Goal: Find specific fact: Find specific fact

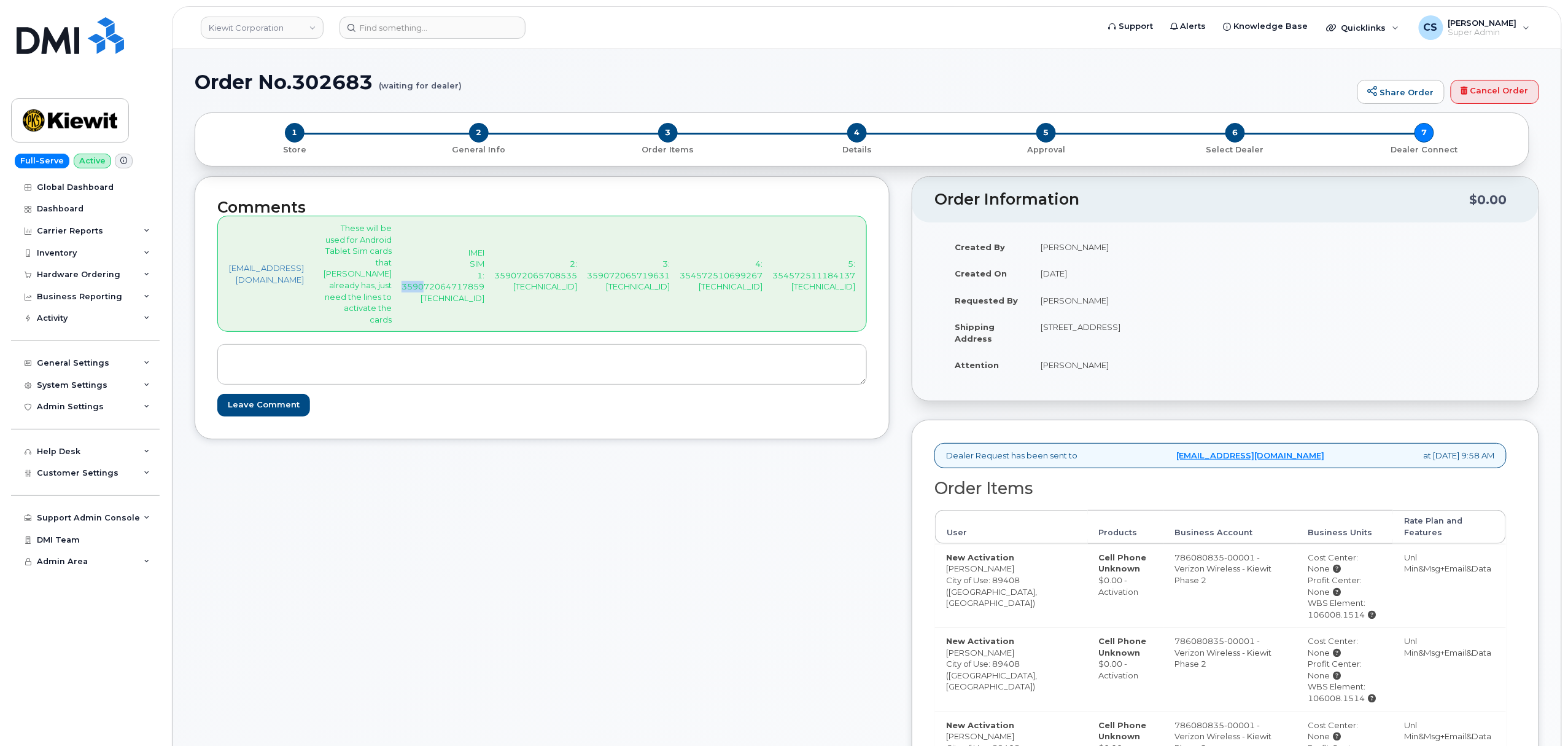
drag, startPoint x: 401, startPoint y: 337, endPoint x: 426, endPoint y: 338, distance: 25.0
click at [426, 304] on p "IMEI SIM 1: 359072064717859 [TECHNICAL_ID]" at bounding box center [443, 275] width 83 height 57
drag, startPoint x: 401, startPoint y: 337, endPoint x: 437, endPoint y: 338, distance: 36.0
click at [437, 304] on p "IMEI SIM 1: 359072064717859 [TECHNICAL_ID]" at bounding box center [443, 275] width 83 height 57
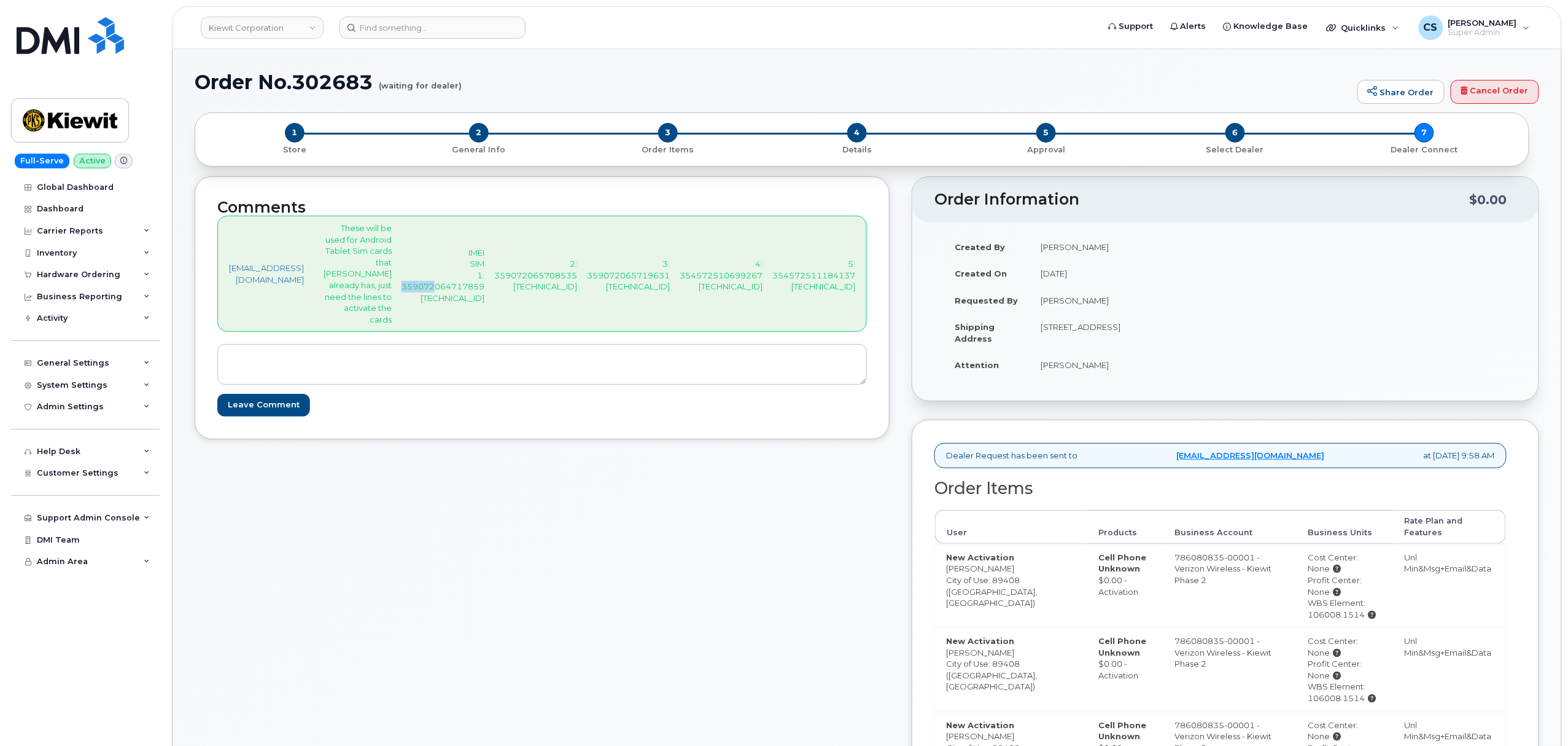
click at [437, 304] on p "IMEI SIM 1: 359072064717859 [TECHNICAL_ID]" at bounding box center [443, 275] width 83 height 57
click at [410, 304] on p "IMEI SIM 1: 359072064717859 [TECHNICAL_ID]" at bounding box center [443, 275] width 83 height 57
copy p "[TECHNICAL_ID]"
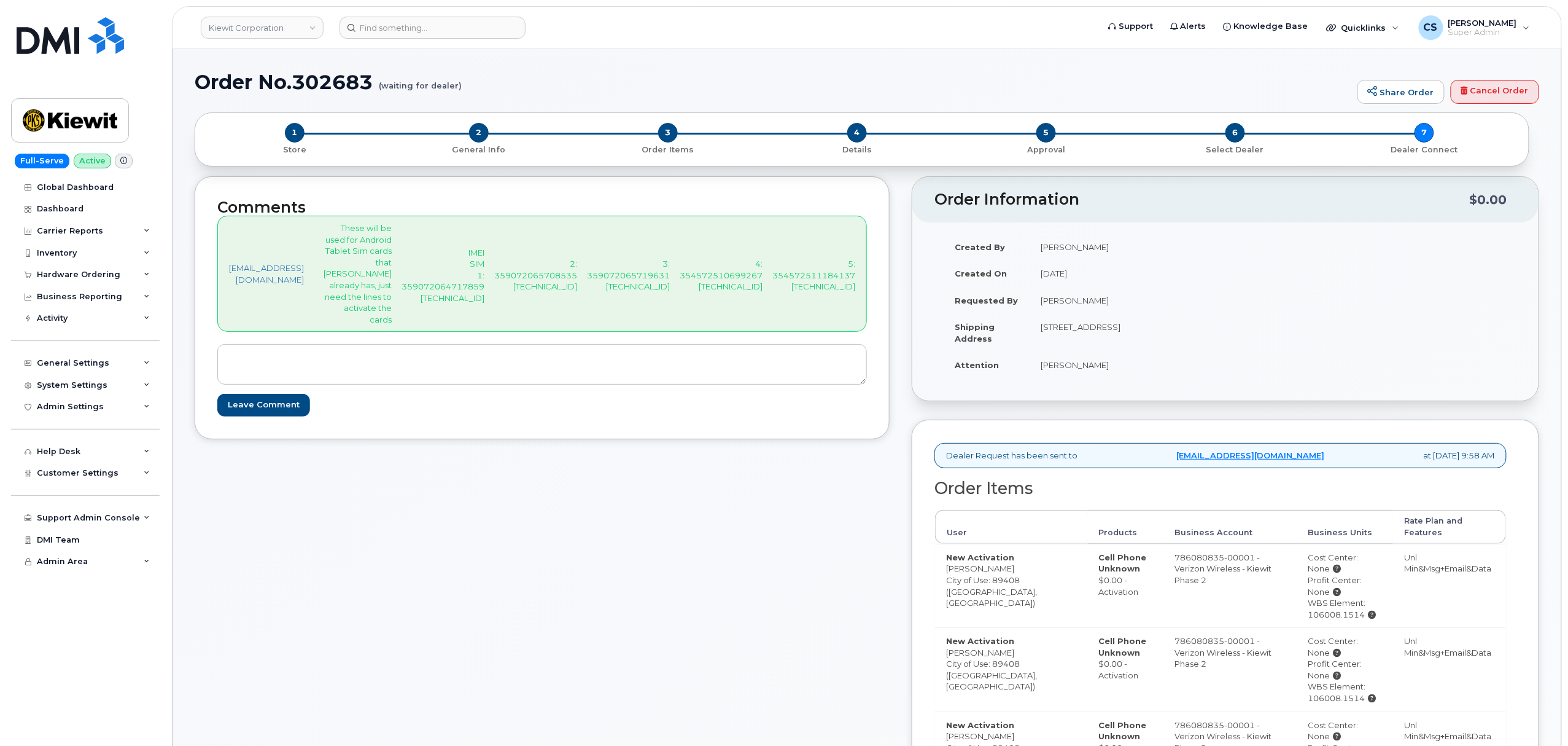
drag, startPoint x: 391, startPoint y: 317, endPoint x: 975, endPoint y: 339, distance: 584.4
click at [867, 332] on div "[EMAIL_ADDRESS][DOMAIN_NAME] These will be used for Android Tablet Sim cards th…" at bounding box center [542, 274] width 650 height 116
copy div "IMEI SIM 1: 359072064717859 [TECHNICAL_ID] 2: 359072065708535 [TECHNICAL_ID] 3:…"
click at [315, 79] on h1 "Order No.302683 (waiting for dealer)" at bounding box center [772, 82] width 1157 height 22
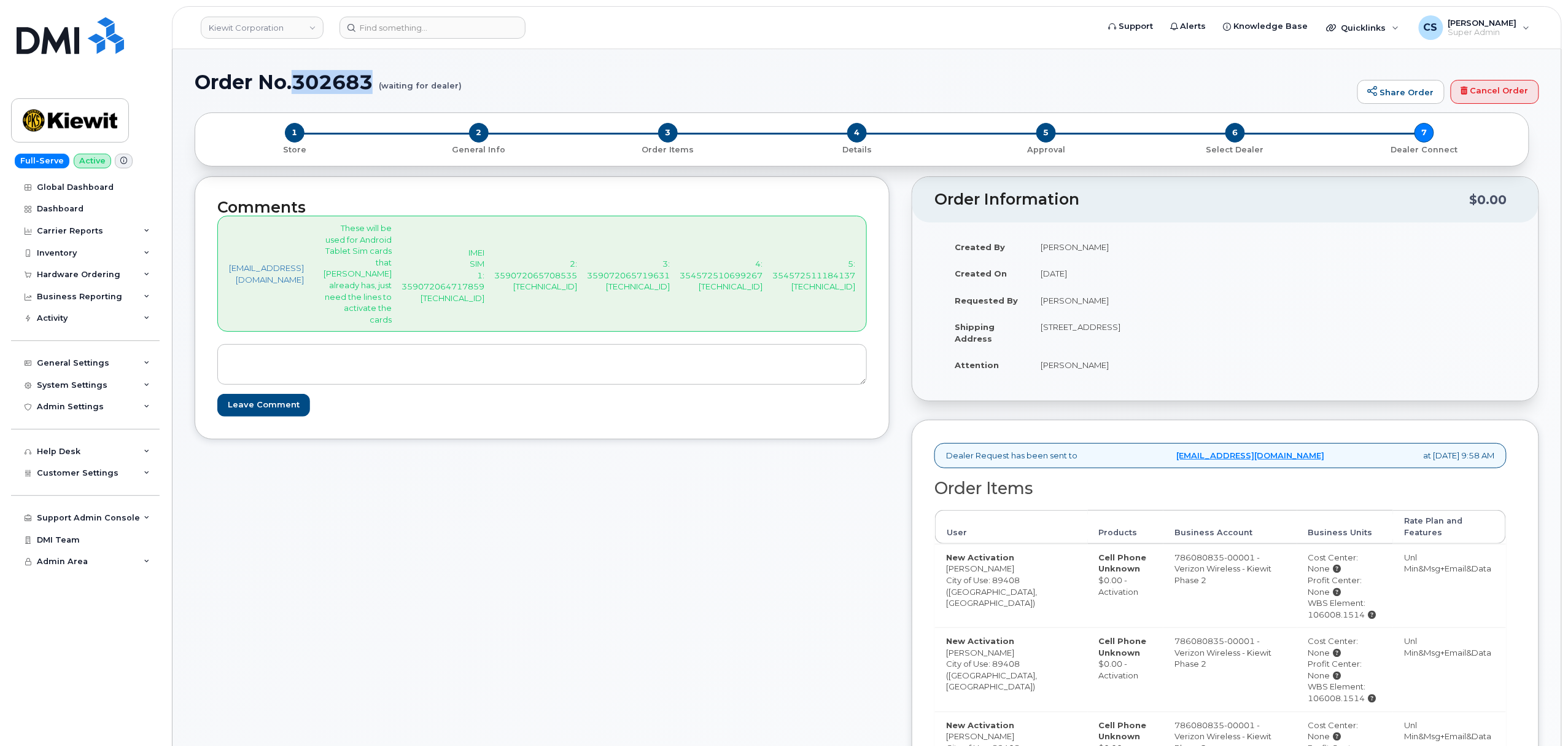
copy h1 "302683"
drag, startPoint x: 337, startPoint y: 224, endPoint x: 366, endPoint y: 433, distance: 211.0
click at [366, 332] on div "[EMAIL_ADDRESS][DOMAIN_NAME] These will be used for Android Tablet Sim cards th…" at bounding box center [542, 274] width 650 height 116
copy p "These will be used for Android Tablet Sim cards that [PERSON_NAME] already has,…"
click at [328, 78] on h1 "Order No.302683 (waiting for dealer)" at bounding box center [772, 82] width 1157 height 22
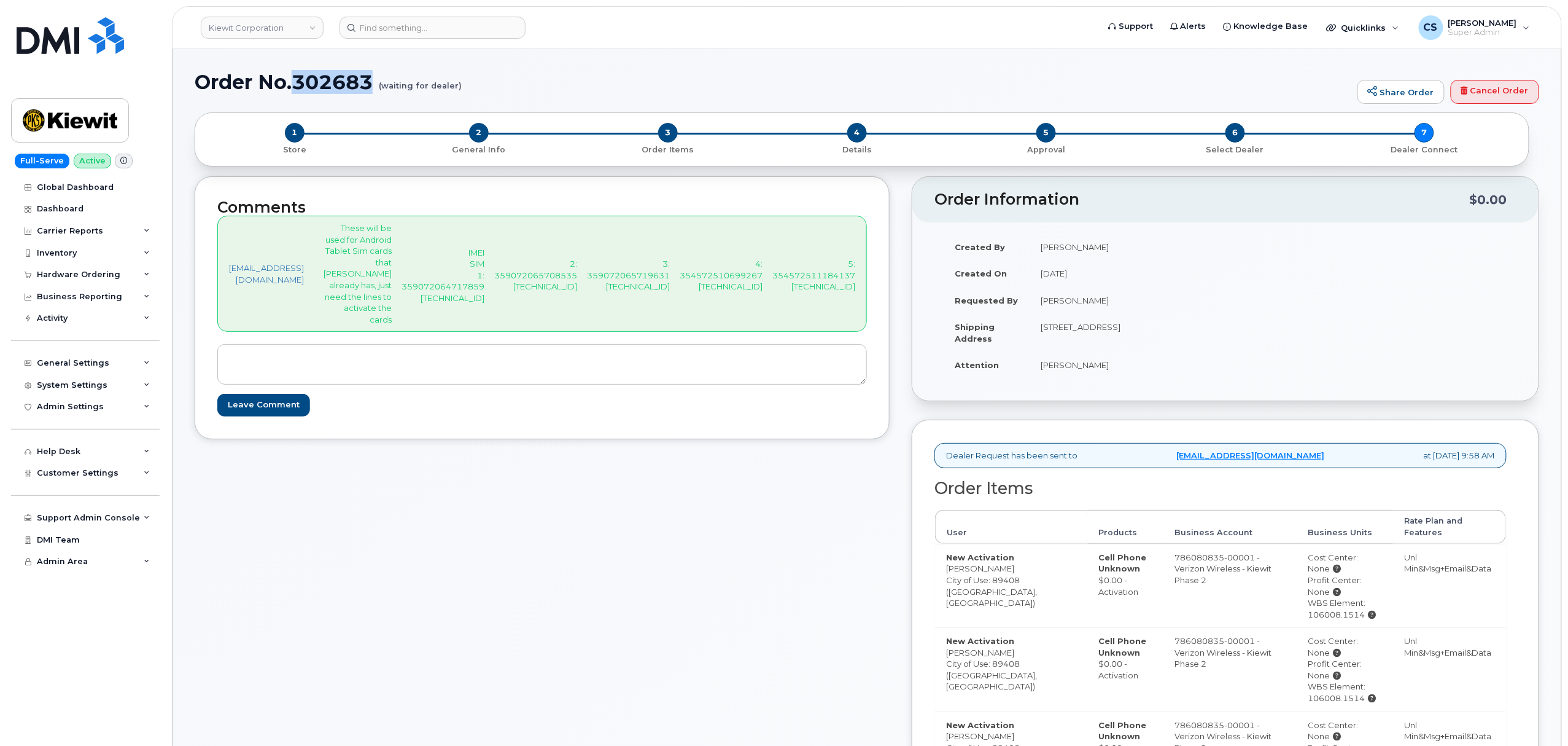
click at [327, 78] on h1 "Order No.302683 (waiting for dealer)" at bounding box center [772, 82] width 1157 height 22
copy h1 "302683"
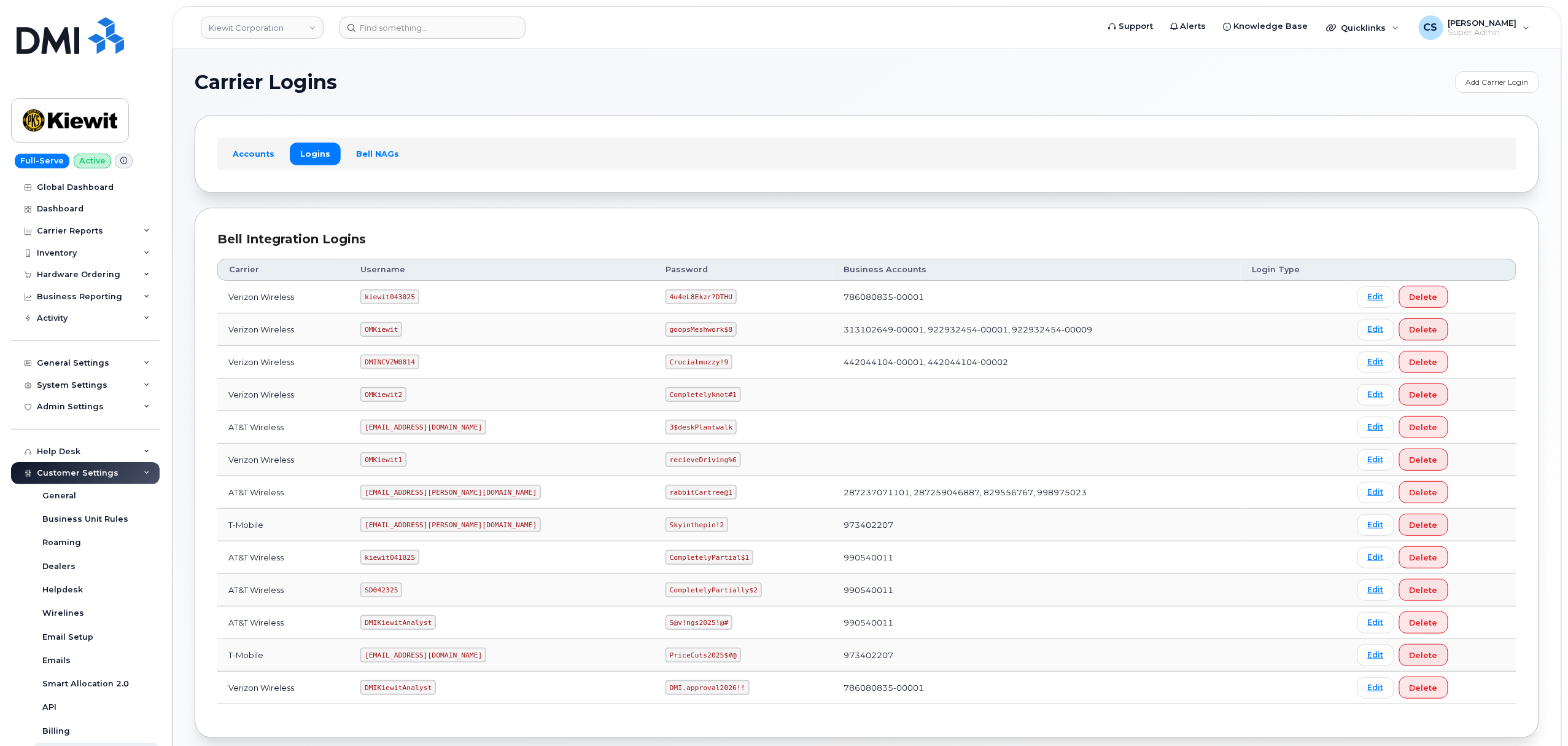
click at [389, 298] on code "kiewit043025" at bounding box center [389, 297] width 58 height 15
copy code "kiewit043025"
drag, startPoint x: 671, startPoint y: 298, endPoint x: 614, endPoint y: 296, distance: 57.0
click at [666, 296] on code "4u4eL8Ekzr?DTHU" at bounding box center [701, 297] width 71 height 15
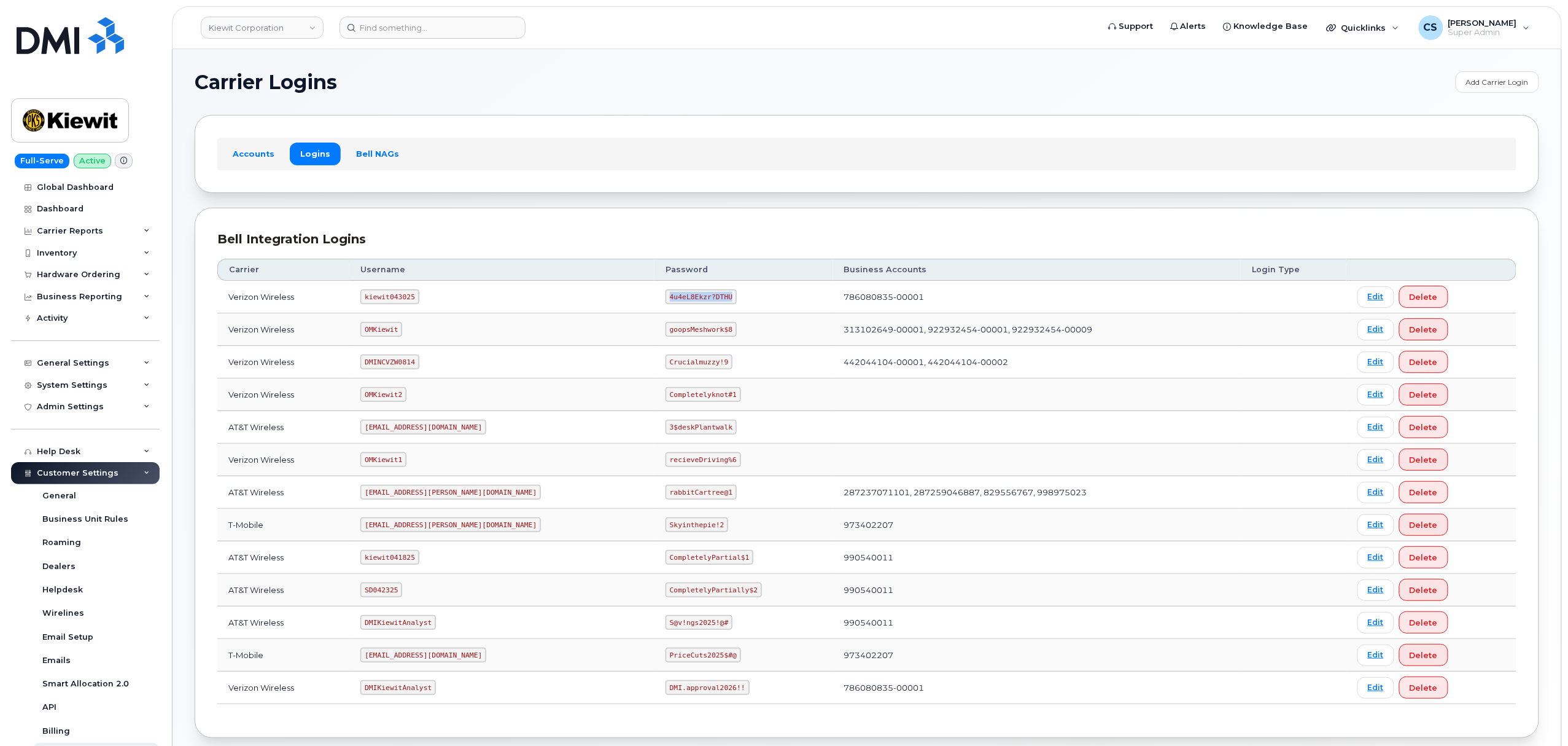
copy code "4u4eL8Ekzr?DTHU"
